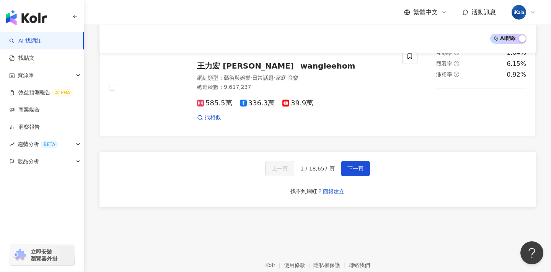
scroll to position [1300, 0]
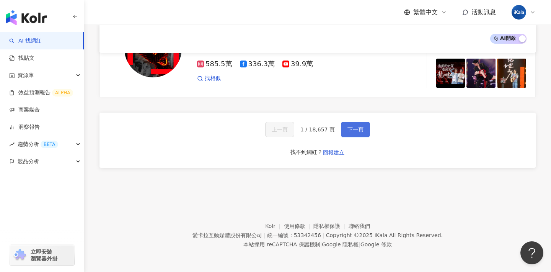
click at [346, 124] on button "下一頁" at bounding box center [355, 129] width 29 height 15
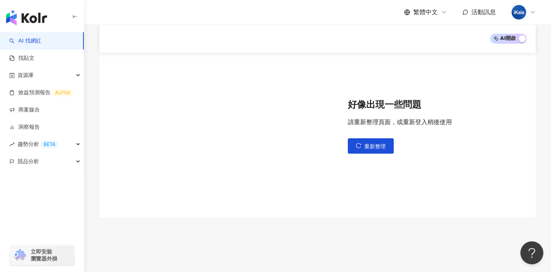
scroll to position [0, 0]
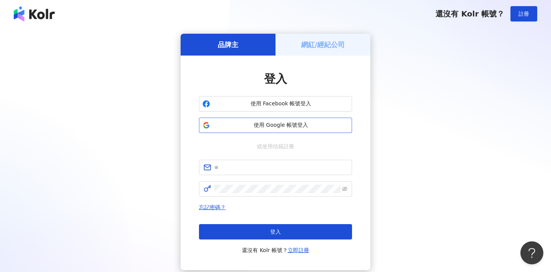
click at [288, 124] on span "使用 Google 帳號登入" at bounding box center [280, 125] width 135 height 8
click at [288, 123] on span "使用 Google 帳號登入" at bounding box center [280, 125] width 135 height 8
click at [14, 19] on img at bounding box center [34, 13] width 41 height 15
click at [18, 17] on img at bounding box center [34, 13] width 41 height 15
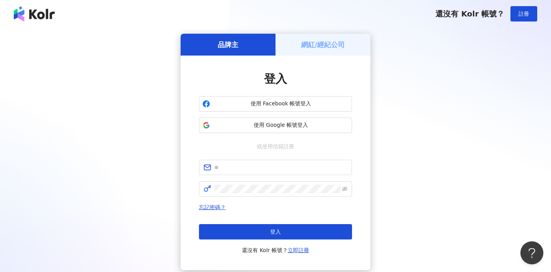
click at [18, 17] on img at bounding box center [34, 13] width 41 height 15
click at [324, 44] on h5 "網紅/經紀公司" at bounding box center [323, 45] width 44 height 10
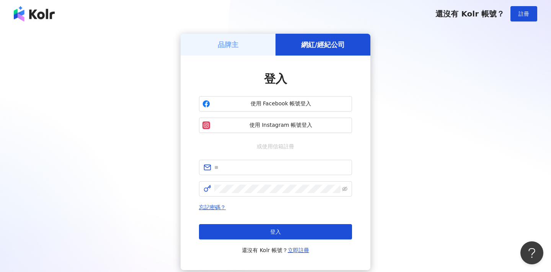
click at [238, 49] on h5 "品牌主" at bounding box center [228, 45] width 21 height 10
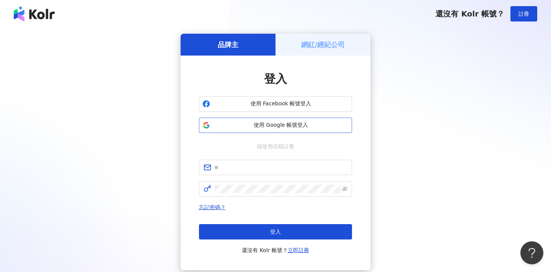
click at [239, 121] on button "使用 Google 帳號登入" at bounding box center [275, 124] width 153 height 15
click at [41, 17] on img at bounding box center [34, 13] width 41 height 15
click at [260, 129] on span "使用 Google 帳號登入" at bounding box center [280, 125] width 135 height 8
click at [290, 125] on span "使用 Google 帳號登入" at bounding box center [280, 125] width 135 height 8
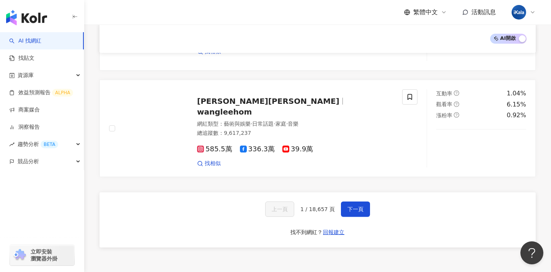
scroll to position [1300, 0]
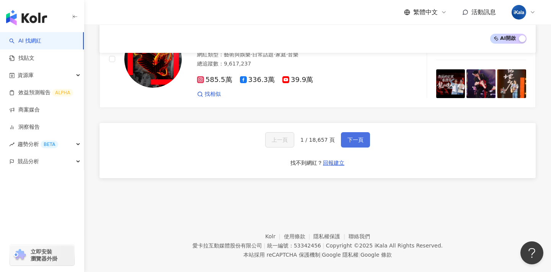
click at [347, 132] on button "下一頁" at bounding box center [355, 139] width 29 height 15
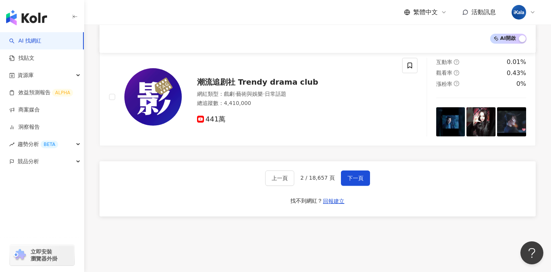
scroll to position [1324, 0]
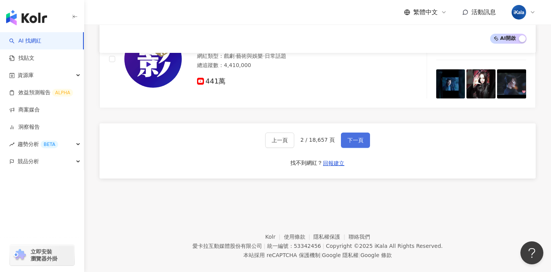
click at [361, 137] on span "下一頁" at bounding box center [355, 140] width 16 height 6
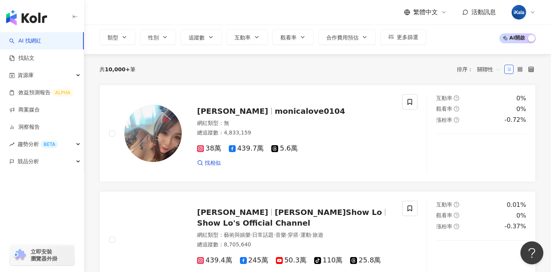
scroll to position [0, 0]
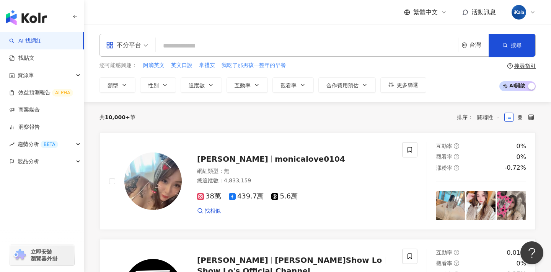
click at [239, 50] on input "search" at bounding box center [307, 46] width 296 height 15
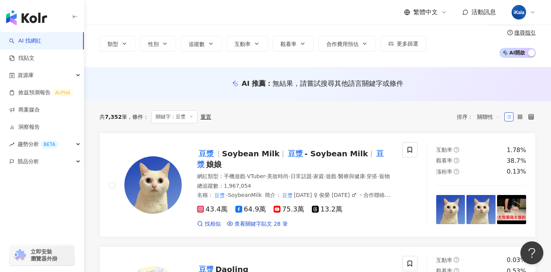
scroll to position [31, 0]
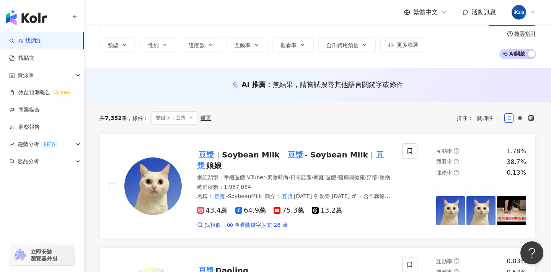
type input "**"
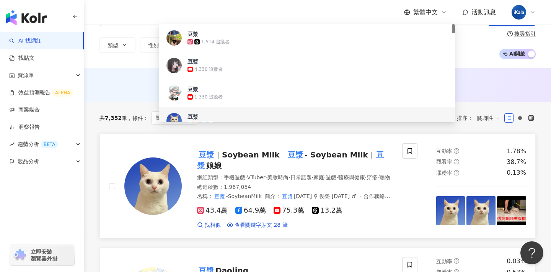
click at [326, 137] on link "豆漿 Soybean Milk 豆漿 - Soybean Milk 豆漿 娘娘 網紅類型 ： 手機遊戲 · VTuber · 美妝時尚 · 日常話題 · 家庭…" at bounding box center [317, 186] width 436 height 104
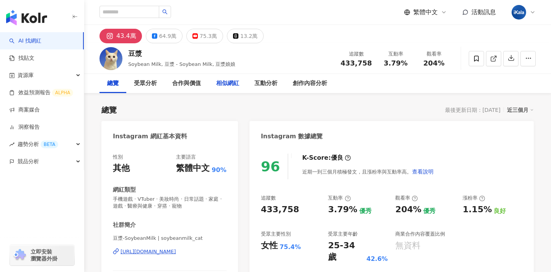
click at [224, 83] on div "相似網紅" at bounding box center [227, 83] width 23 height 9
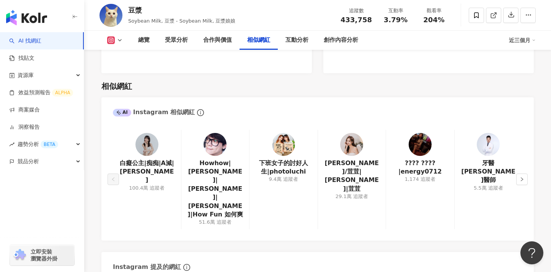
click at [111, 36] on icon at bounding box center [111, 40] width 8 height 8
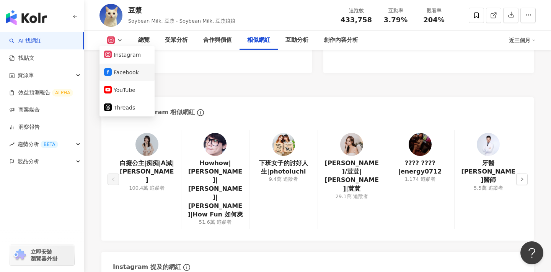
click at [121, 72] on button "Facebook" at bounding box center [127, 72] width 46 height 11
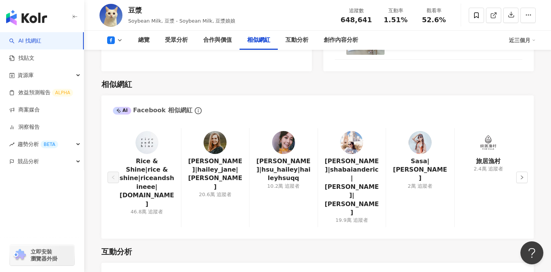
scroll to position [1080, 0]
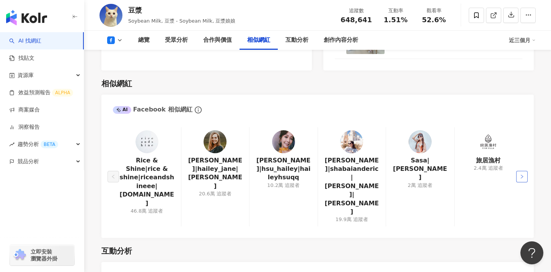
click at [520, 171] on button "button" at bounding box center [521, 176] width 11 height 11
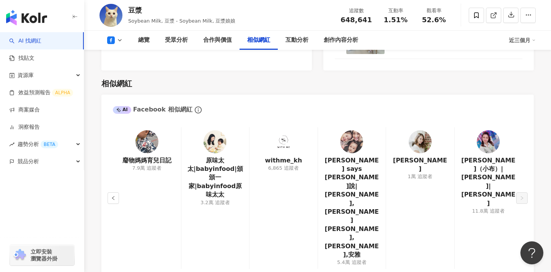
click at [109, 42] on icon at bounding box center [111, 40] width 8 height 8
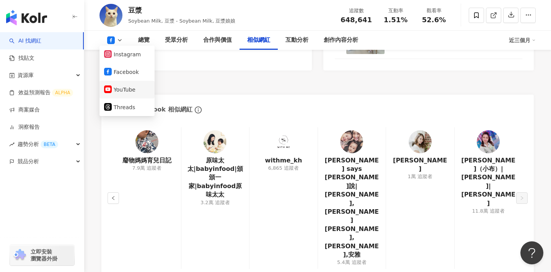
click at [117, 90] on button "YouTube" at bounding box center [127, 89] width 46 height 11
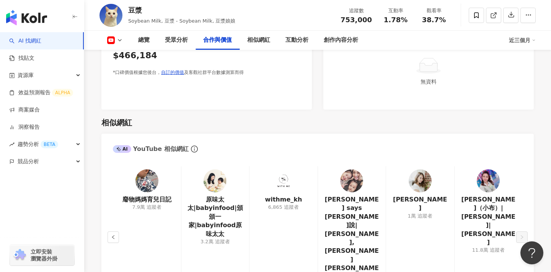
scroll to position [1022, 0]
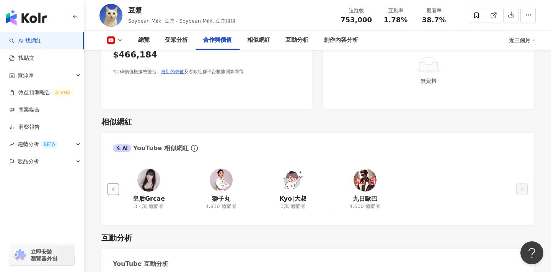
click at [112, 188] on icon "left" at bounding box center [113, 189] width 5 height 5
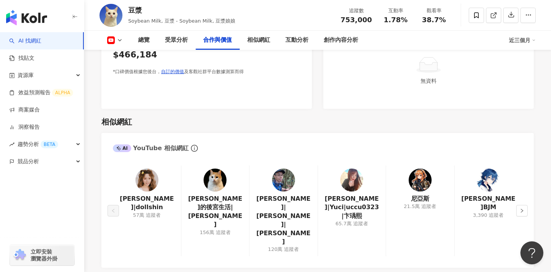
click at [220, 178] on img at bounding box center [215, 179] width 23 height 23
click at [34, 17] on img "button" at bounding box center [26, 17] width 41 height 15
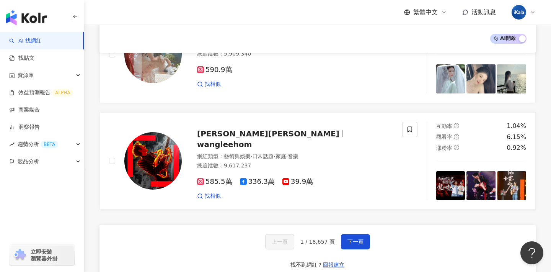
scroll to position [1300, 0]
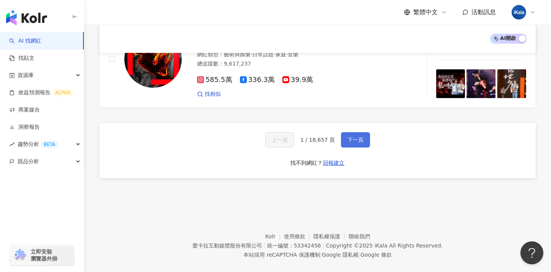
click at [358, 137] on span "下一頁" at bounding box center [355, 140] width 16 height 6
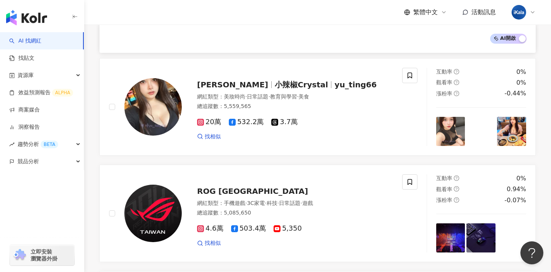
scroll to position [0, 0]
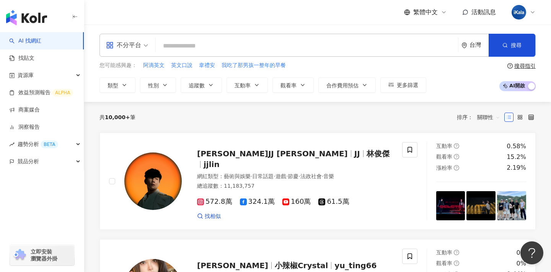
click at [240, 47] on input "search" at bounding box center [307, 46] width 296 height 15
type input "*"
type input "***"
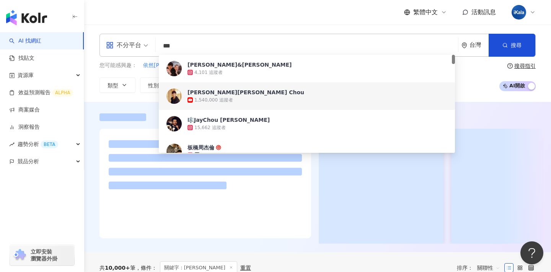
click at [144, 107] on div at bounding box center [317, 177] width 467 height 150
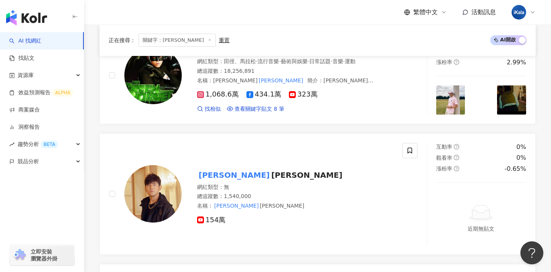
scroll to position [139, 0]
